Goal: Task Accomplishment & Management: Manage account settings

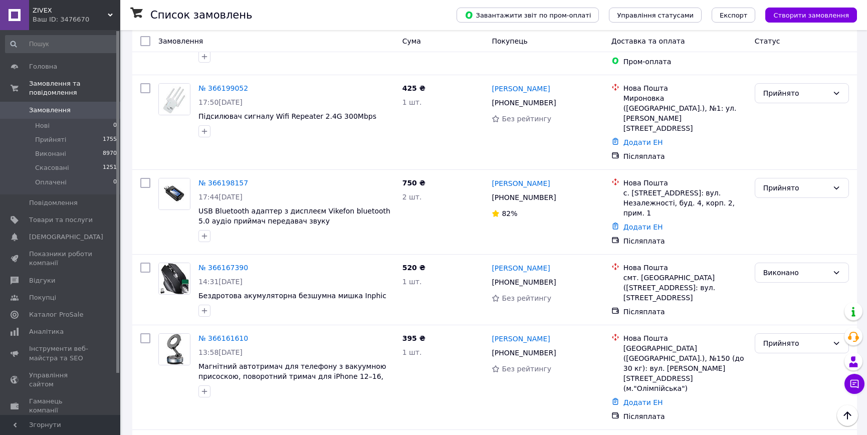
scroll to position [1094, 0]
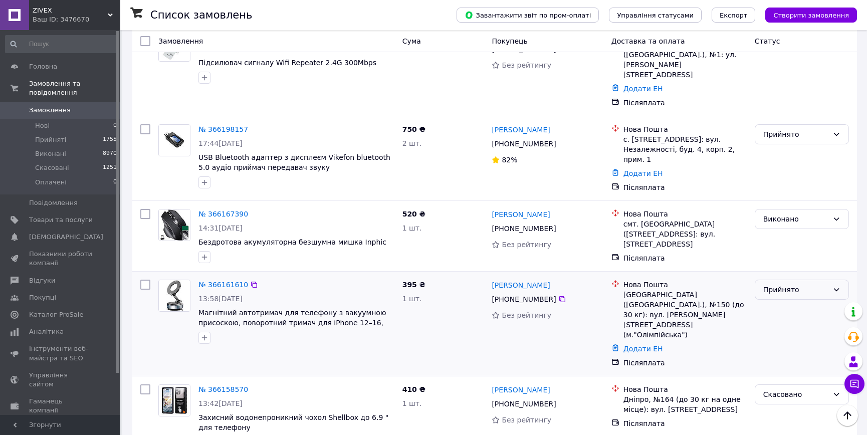
click at [825, 284] on div "Прийнято" at bounding box center [796, 289] width 65 height 11
click at [790, 252] on li "Скасовано" at bounding box center [802, 250] width 93 height 18
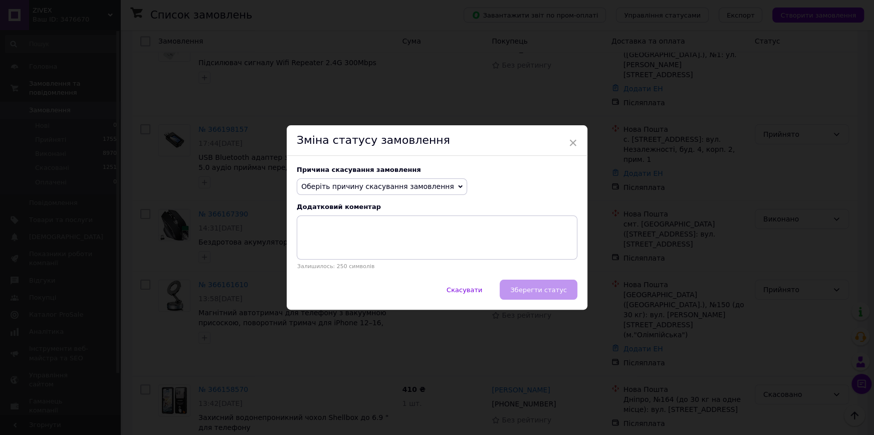
click at [415, 183] on span "Оберіть причину скасування замовлення" at bounding box center [377, 187] width 153 height 8
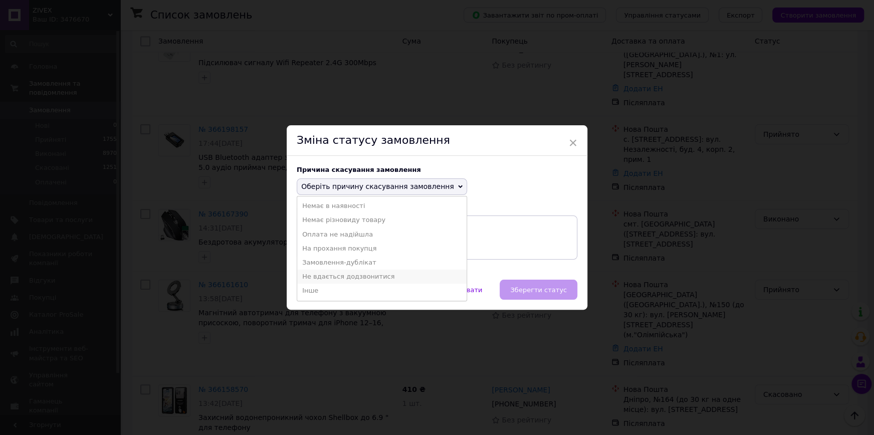
click at [353, 277] on li "Не вдається додзвонитися" at bounding box center [381, 277] width 169 height 14
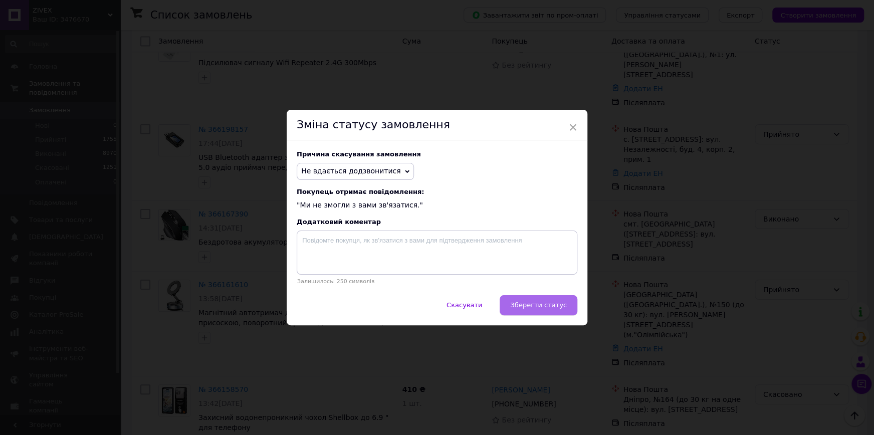
click at [537, 308] on span "Зберегти статус" at bounding box center [538, 305] width 57 height 8
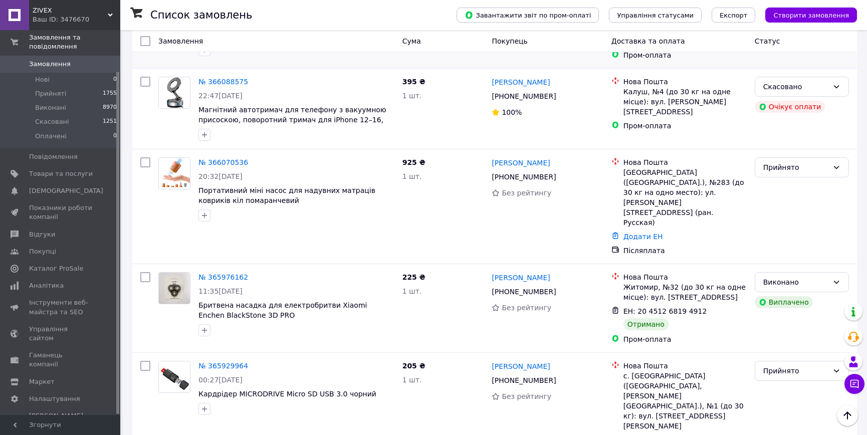
scroll to position [2279, 0]
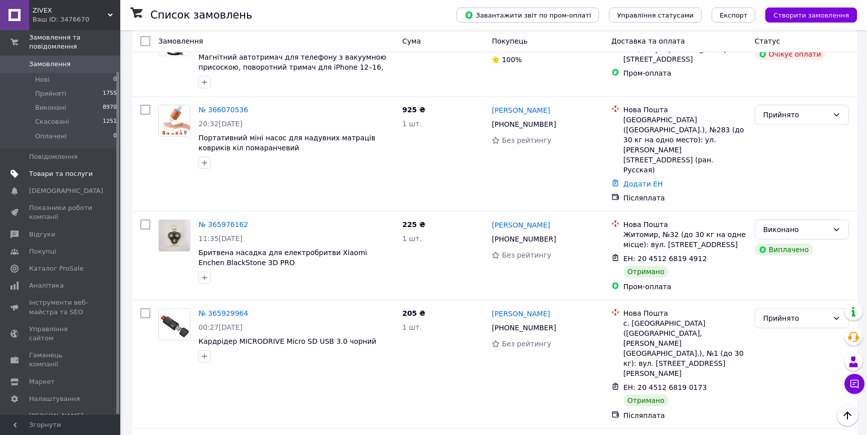
click at [71, 169] on span "Товари та послуги" at bounding box center [61, 173] width 64 height 9
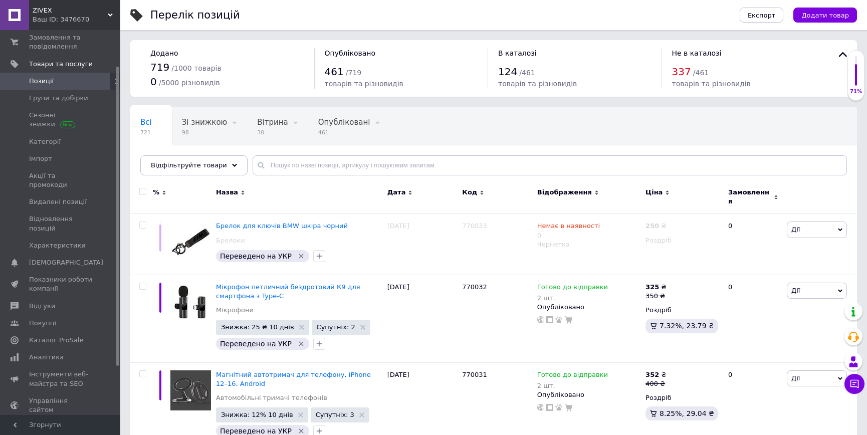
click at [147, 93] on div "Додано 719 / 1000 товарів 0 / 5000 різновидів Опубліковано 461 / 719 товарів та…" at bounding box center [493, 68] width 727 height 57
click at [56, 40] on span "Замовлення та повідомлення" at bounding box center [61, 42] width 64 height 18
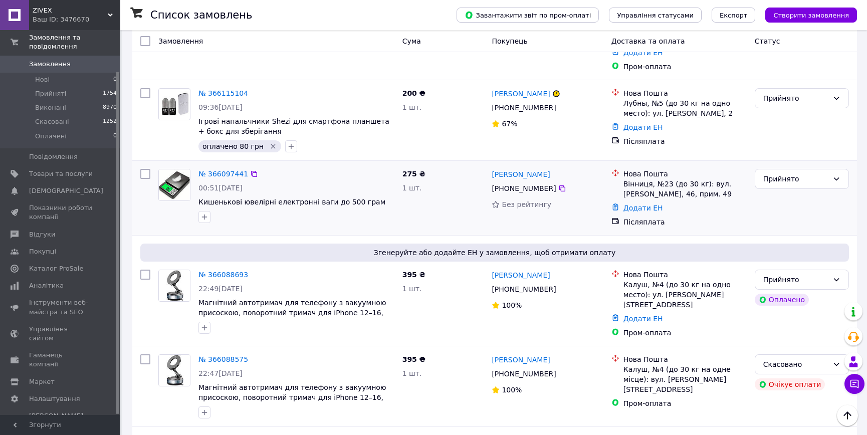
scroll to position [1960, 0]
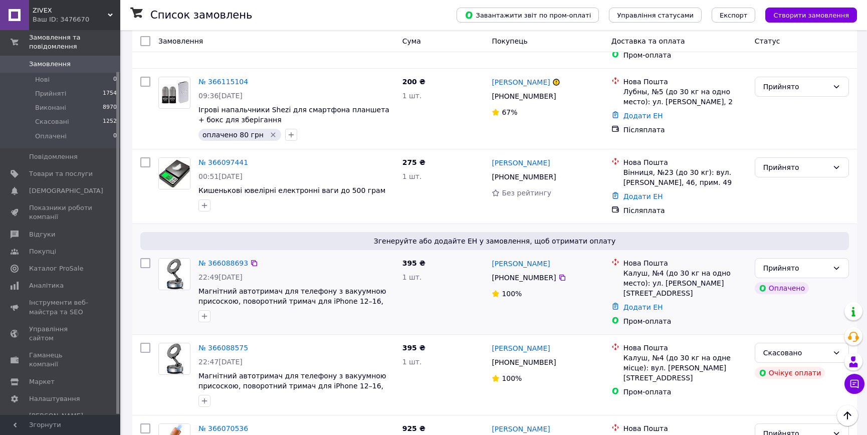
click at [459, 254] on div "395 ₴ 1 шт." at bounding box center [444, 292] width 90 height 76
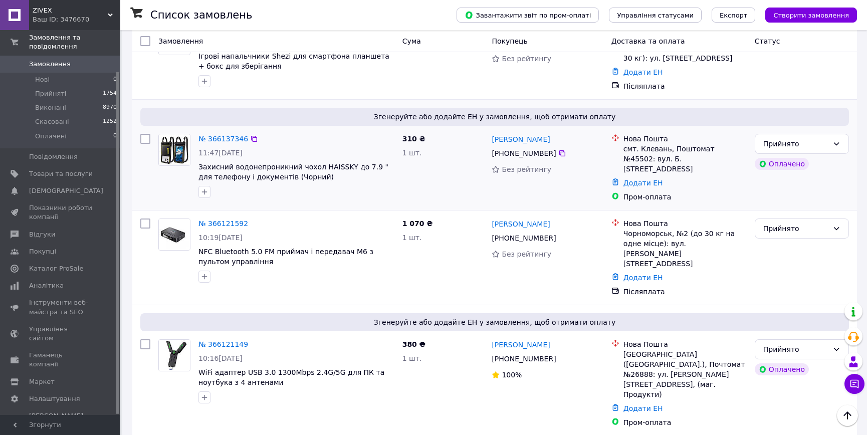
scroll to position [1595, 0]
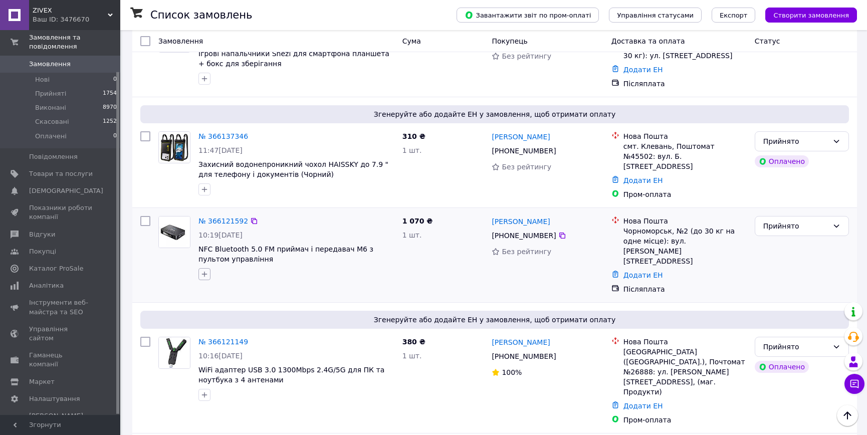
click at [208, 270] on icon "button" at bounding box center [205, 274] width 8 height 8
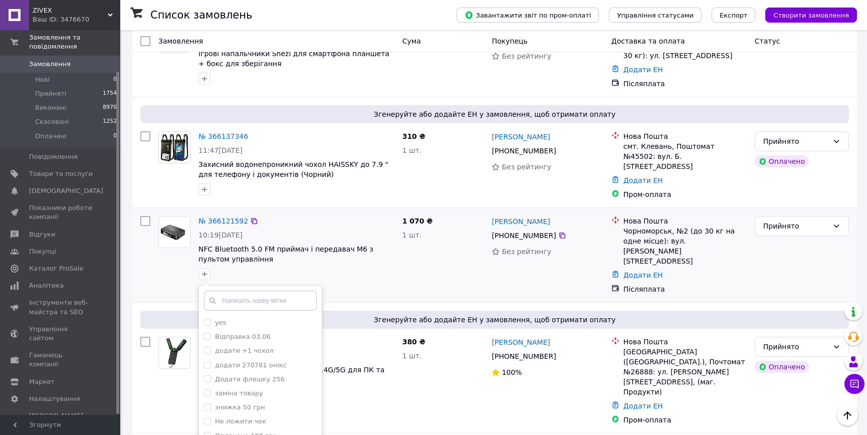
checkbox input "true"
